Goal: Information Seeking & Learning: Learn about a topic

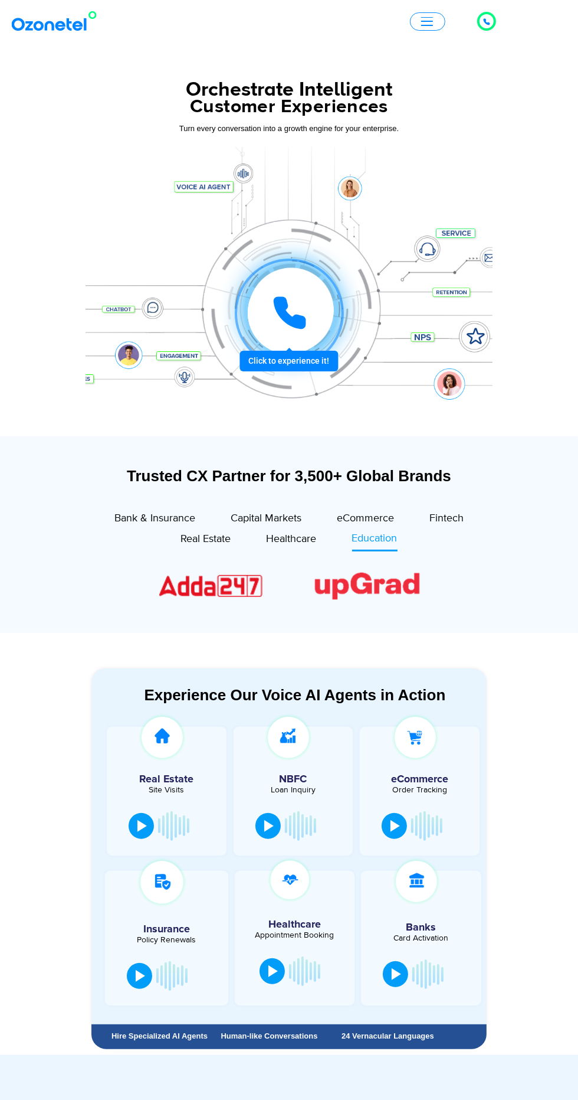
click at [154, 521] on span "Bank & Insurance" at bounding box center [155, 518] width 81 height 13
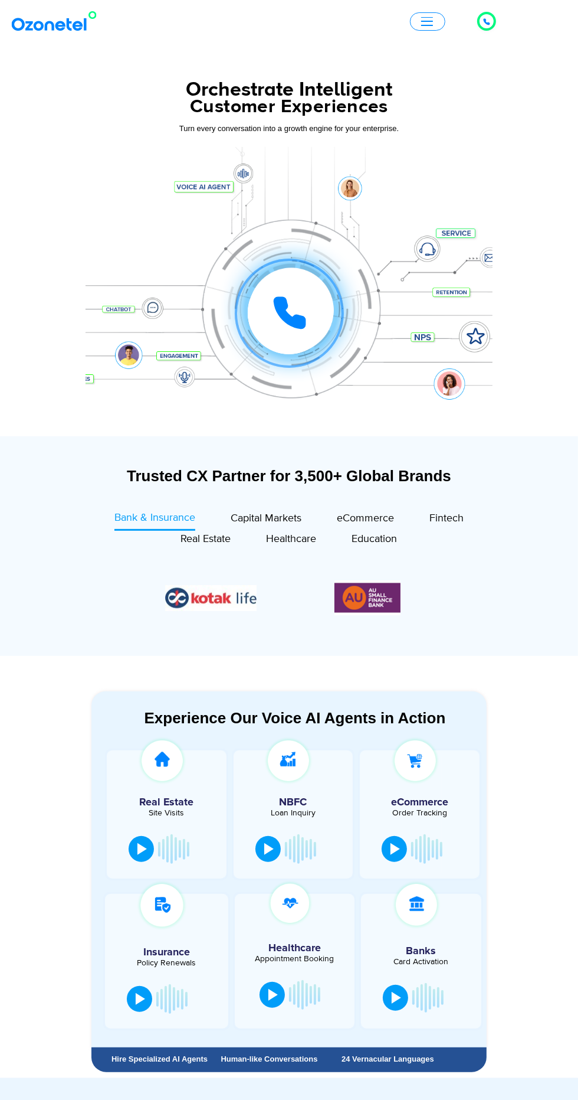
click at [275, 524] on span "Capital Markets" at bounding box center [266, 518] width 71 height 13
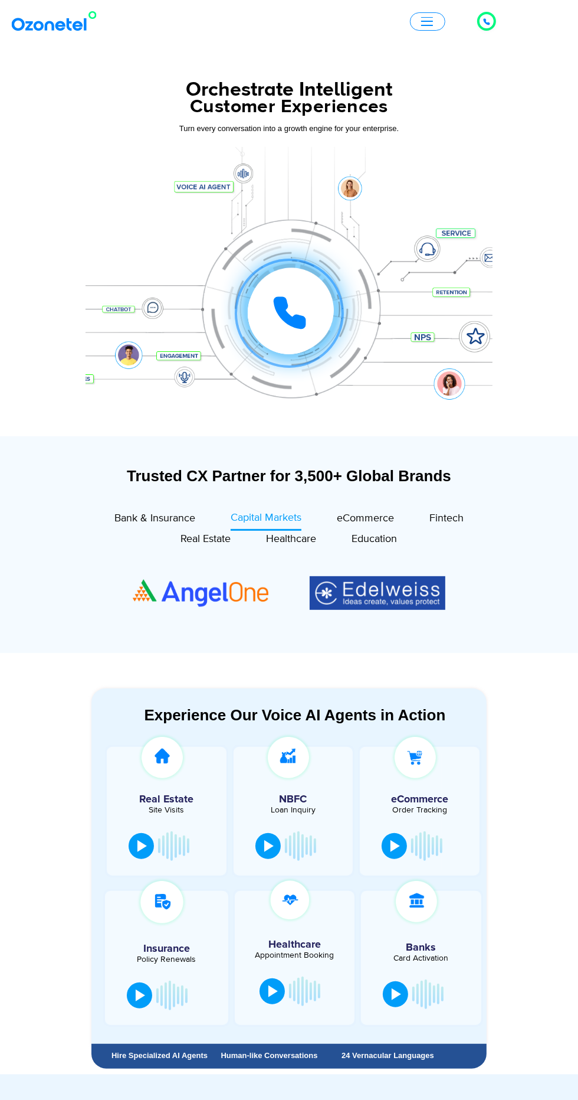
click at [358, 514] on span "eCommerce" at bounding box center [365, 518] width 57 height 13
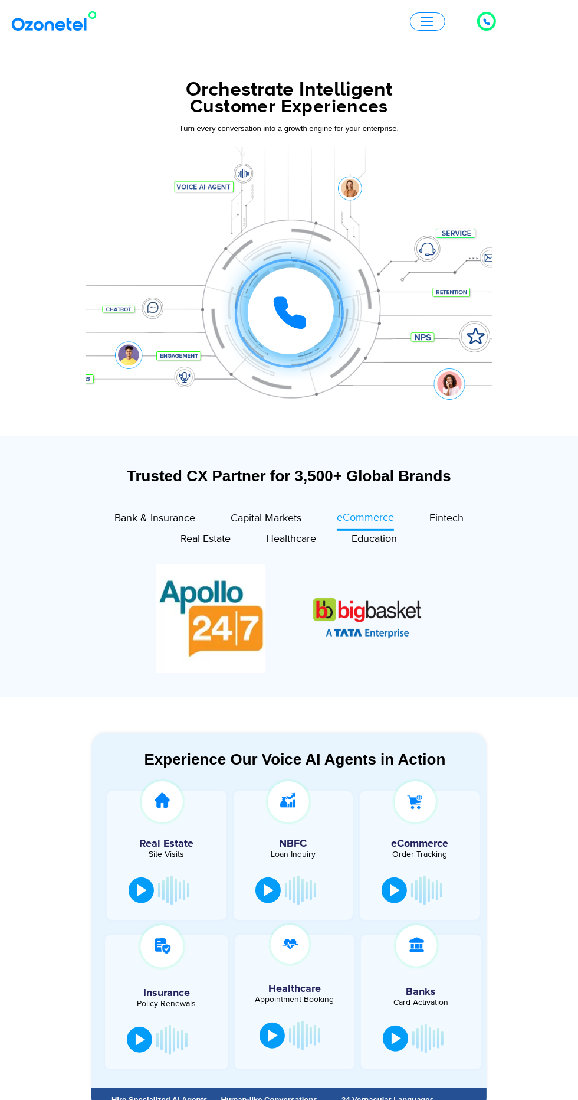
click at [447, 518] on span "Fintech" at bounding box center [447, 518] width 34 height 13
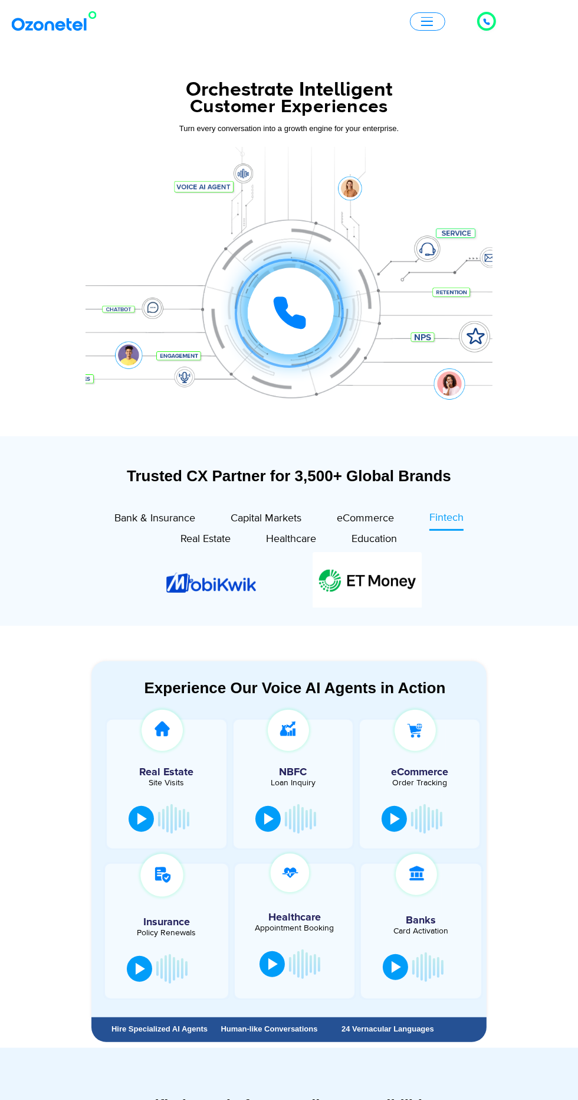
click at [385, 533] on span "Education" at bounding box center [374, 538] width 45 height 13
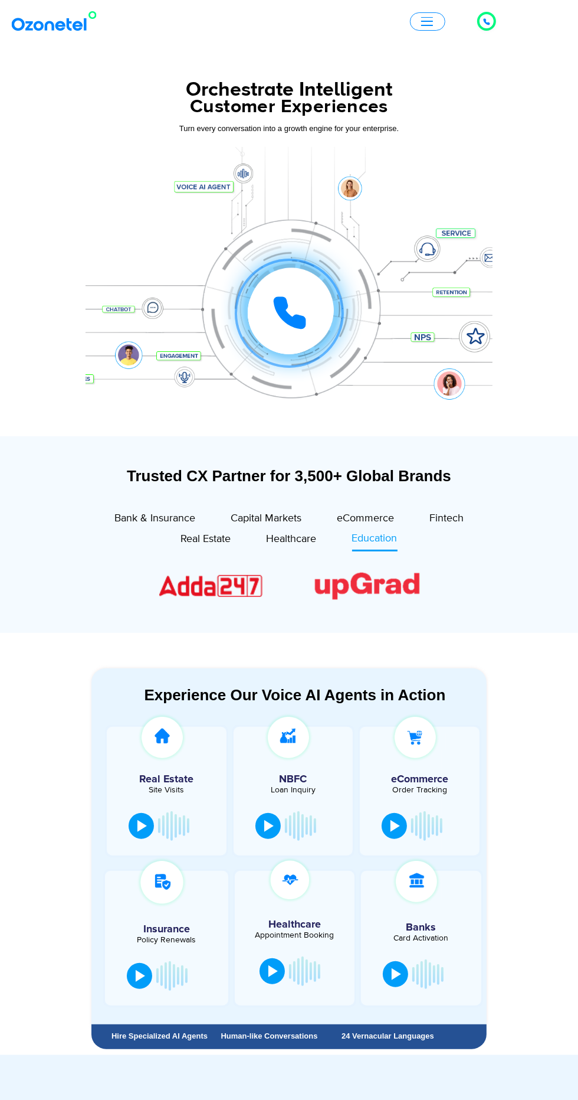
click at [302, 539] on span "Healthcare" at bounding box center [292, 538] width 50 height 13
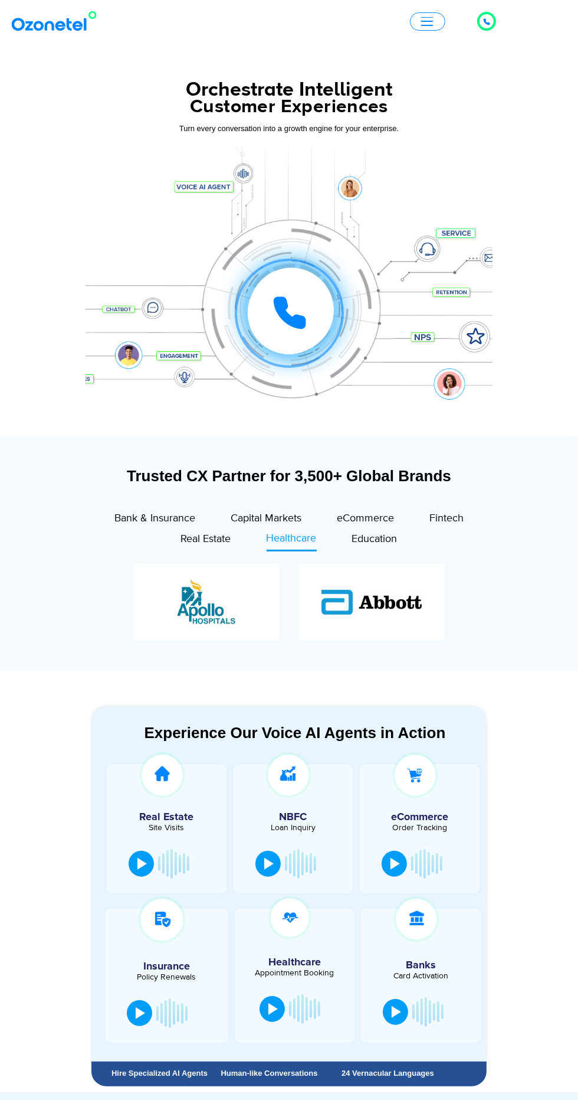
click at [208, 544] on span "Real Estate" at bounding box center [206, 538] width 50 height 13
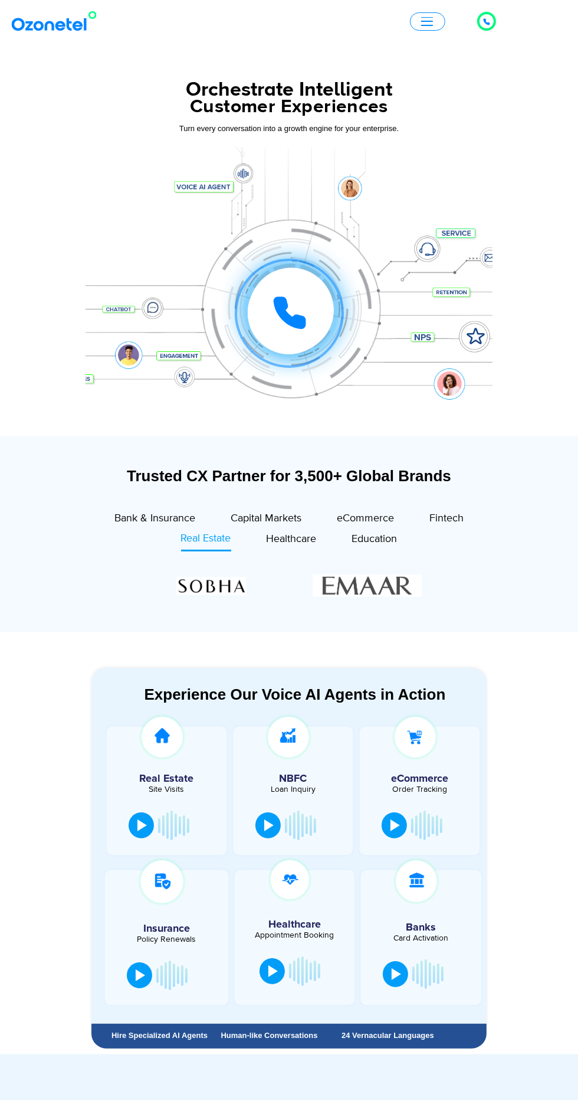
click at [379, 580] on div "Image Carousel" at bounding box center [289, 586] width 266 height 45
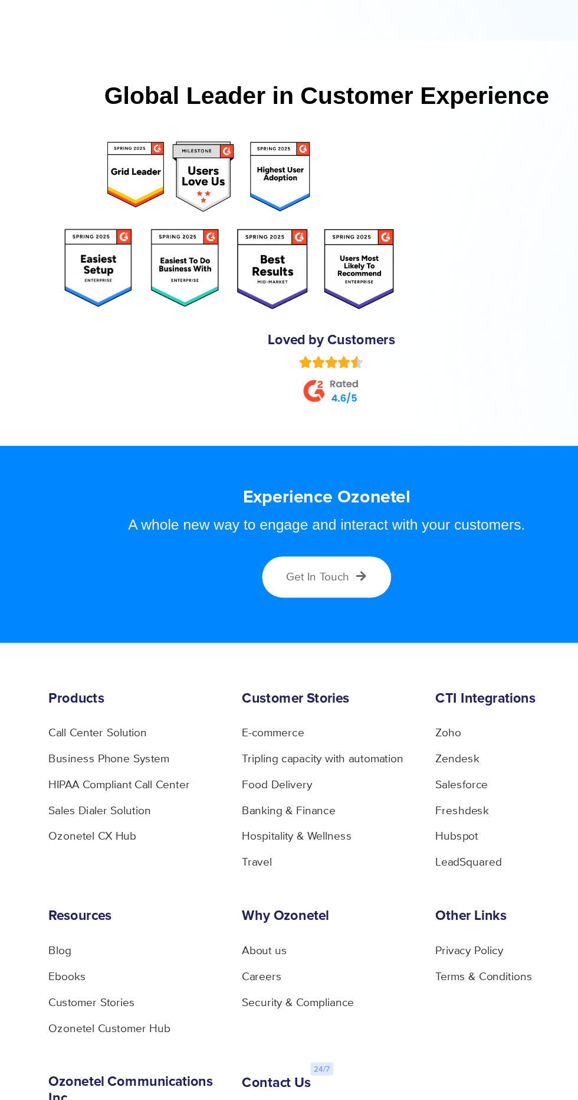
scroll to position [5757, 0]
click at [109, 725] on h6 "Products" at bounding box center [148, 731] width 124 height 12
click at [104, 725] on h6 "Products" at bounding box center [148, 731] width 124 height 12
click at [113, 751] on link "Call Center Solution" at bounding box center [122, 755] width 72 height 8
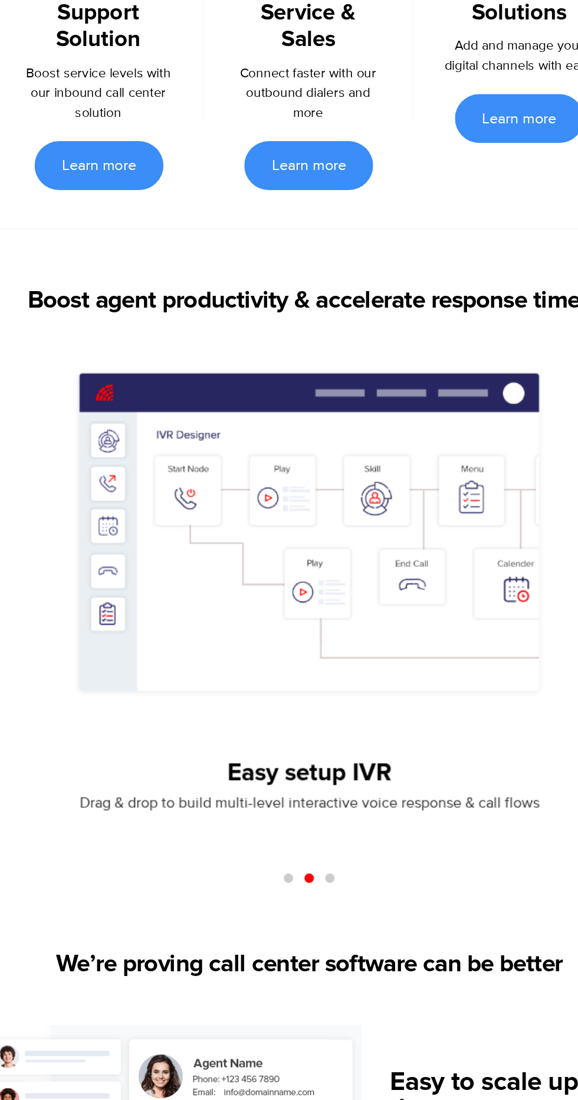
scroll to position [360, 0]
